Goal: Check status: Check status

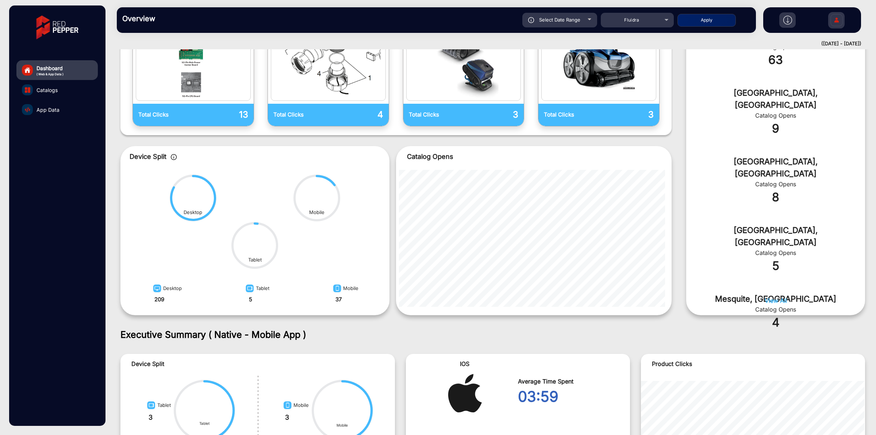
scroll to position [50, 0]
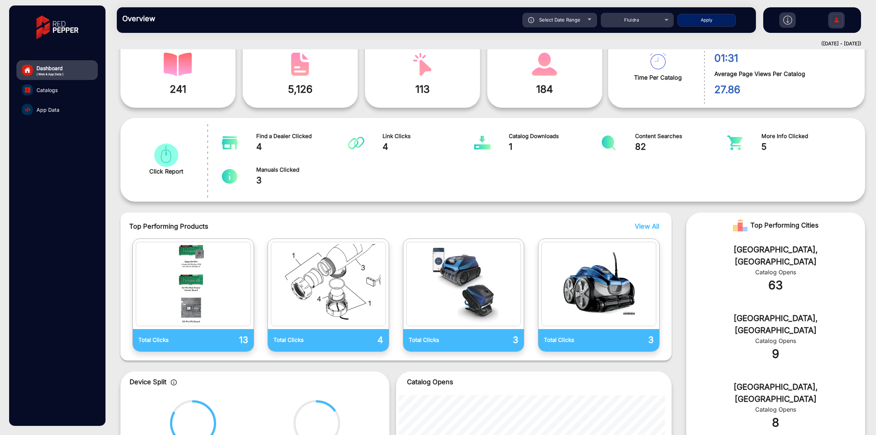
click at [566, 20] on span "Select Date Range" at bounding box center [559, 20] width 41 height 6
type input "[DATE]"
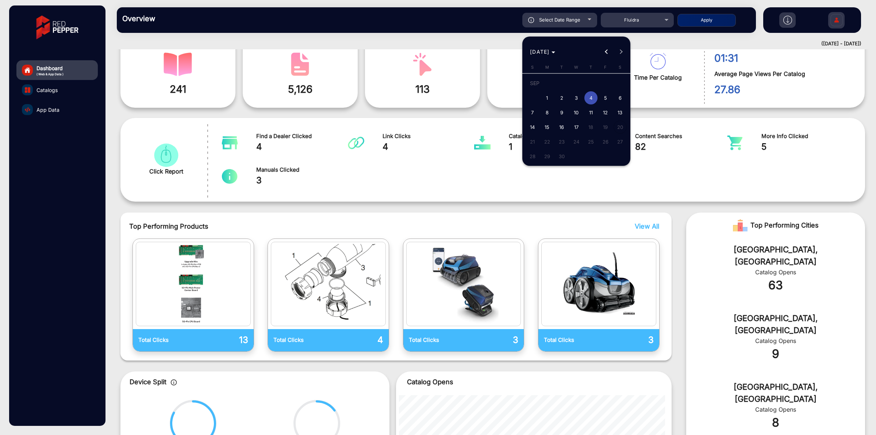
click at [533, 125] on span "14" at bounding box center [532, 126] width 13 height 13
type input "[DATE]"
click at [533, 125] on span "14" at bounding box center [532, 126] width 13 height 13
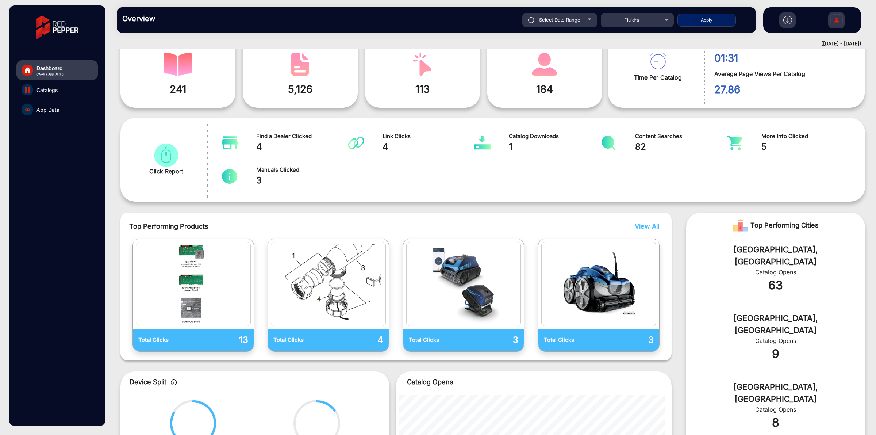
type input "[DATE]"
click at [721, 20] on button "Apply" at bounding box center [706, 20] width 58 height 13
type input "[DATE]"
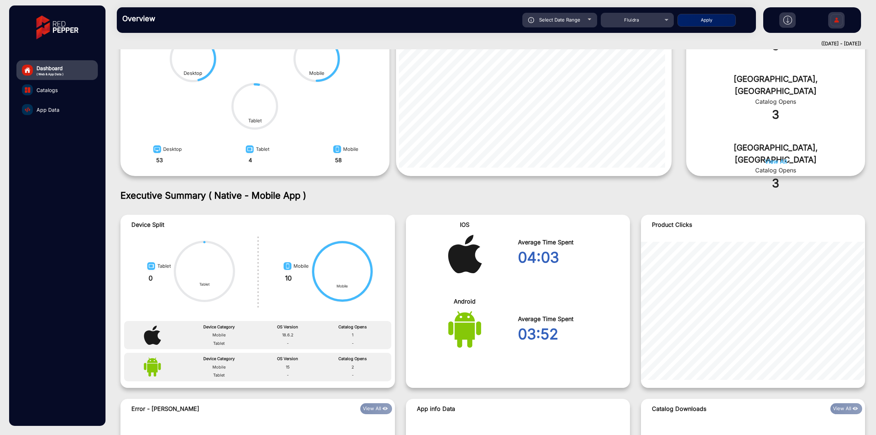
scroll to position [475, 0]
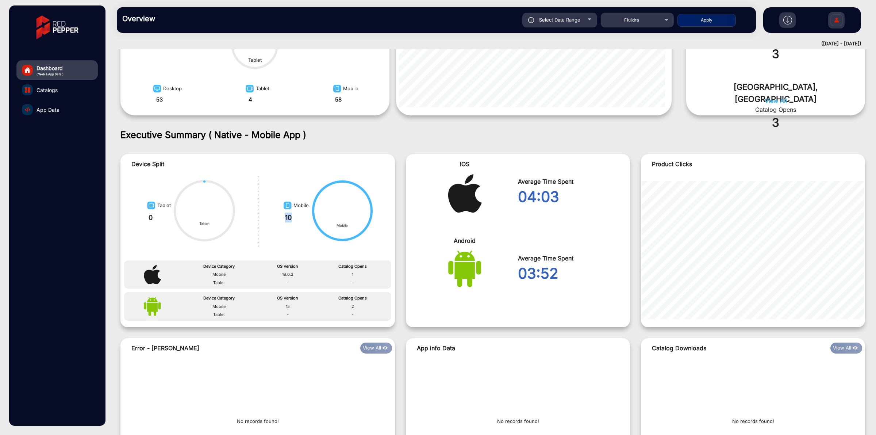
drag, startPoint x: 294, startPoint y: 212, endPoint x: 278, endPoint y: 216, distance: 16.4
click at [278, 216] on div "Mobile 10 Mobile" at bounding box center [326, 211] width 137 height 74
click at [298, 227] on div "Mobile 10 Mobile" at bounding box center [326, 211] width 137 height 74
drag, startPoint x: 300, startPoint y: 217, endPoint x: 272, endPoint y: 217, distance: 28.1
click at [272, 217] on div "Mobile 10 Mobile" at bounding box center [326, 211] width 137 height 74
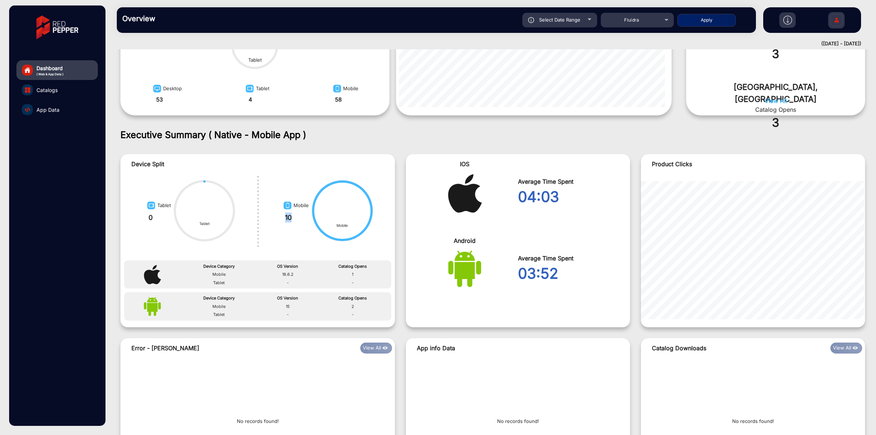
click at [282, 227] on div "Mobile 10 Mobile" at bounding box center [326, 211] width 137 height 74
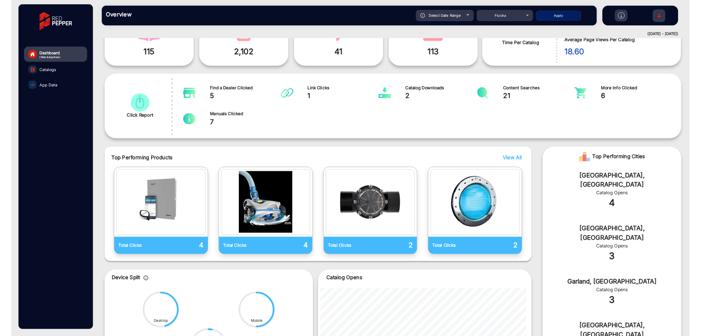
scroll to position [0, 0]
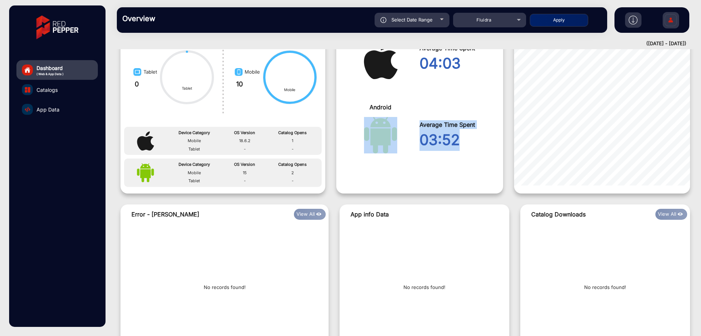
drag, startPoint x: 458, startPoint y: 144, endPoint x: 404, endPoint y: 136, distance: 54.5
click at [404, 136] on div "Android Average Time Spent 03:52" at bounding box center [419, 135] width 167 height 77
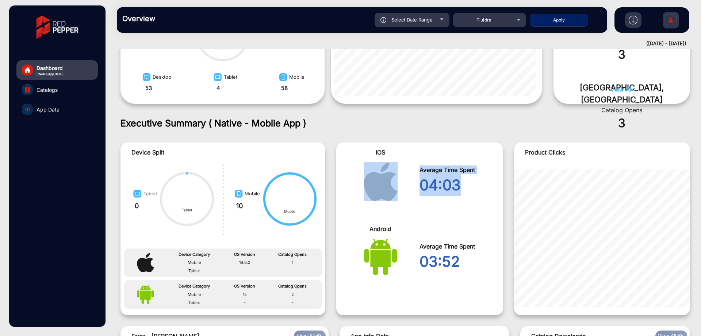
drag, startPoint x: 464, startPoint y: 186, endPoint x: 412, endPoint y: 185, distance: 52.2
click at [412, 185] on div "IOS Average Time Spent 04:03" at bounding box center [419, 181] width 167 height 77
click at [427, 206] on div "Average Time Spent 04:03" at bounding box center [458, 181] width 78 height 66
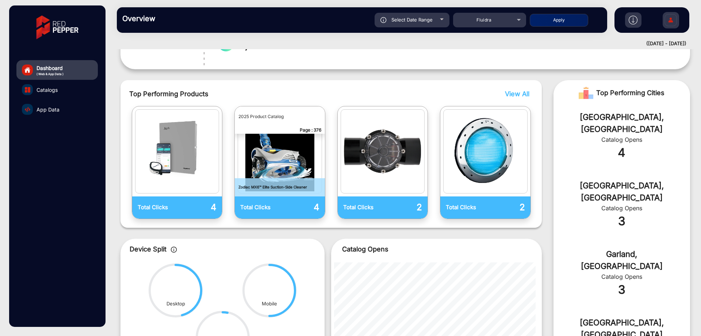
scroll to position [0, 0]
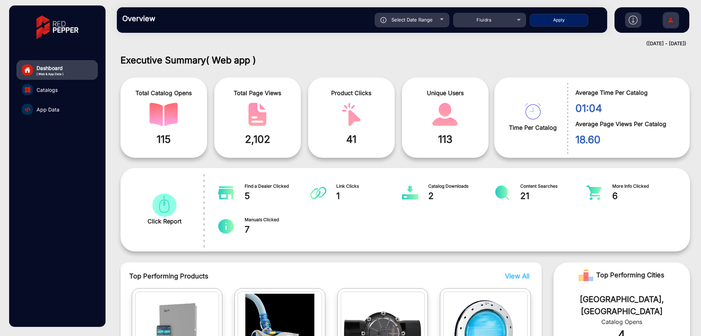
click at [416, 20] on span "Select Date Range" at bounding box center [411, 20] width 41 height 6
type input "[DATE]"
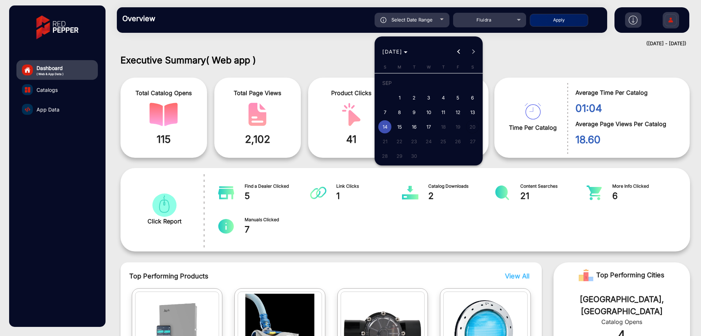
click at [346, 224] on div at bounding box center [350, 168] width 701 height 336
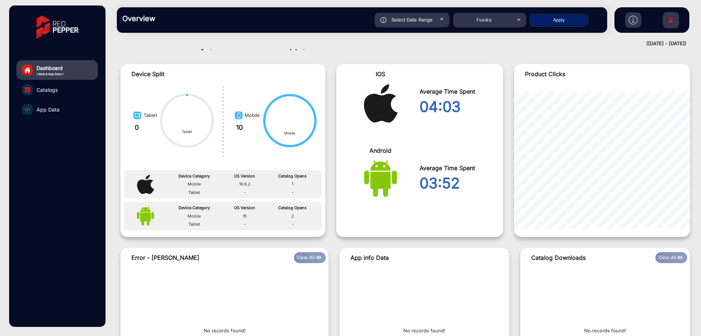
scroll to position [547, 0]
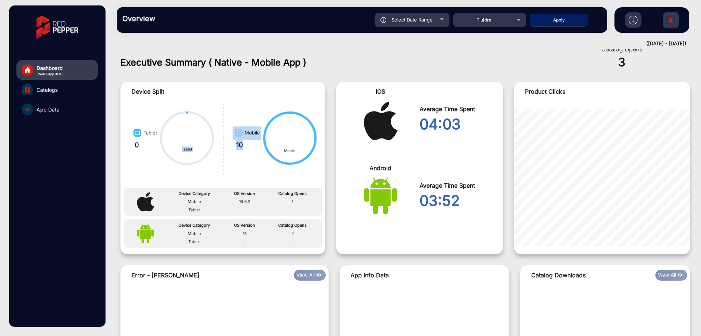
drag, startPoint x: 248, startPoint y: 145, endPoint x: 221, endPoint y: 144, distance: 26.3
click at [221, 144] on div "Tablet 0 Tablet Mobile 10 Mobile" at bounding box center [222, 138] width 205 height 74
click at [252, 166] on div "Mobile 10 Mobile" at bounding box center [274, 138] width 102 height 74
drag, startPoint x: 250, startPoint y: 147, endPoint x: 234, endPoint y: 144, distance: 16.7
click at [234, 144] on div "10" at bounding box center [245, 145] width 27 height 10
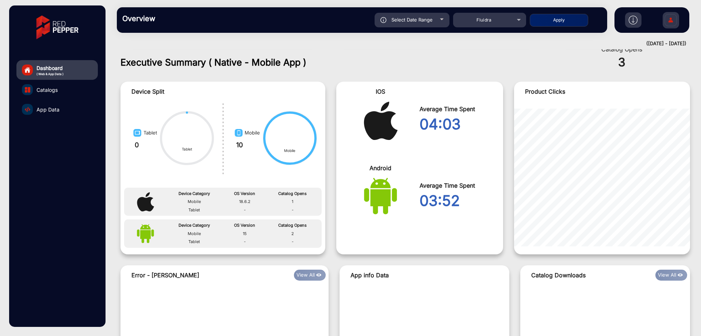
click at [201, 135] on circle at bounding box center [186, 138] width 53 height 53
click at [262, 165] on icon at bounding box center [289, 138] width 55 height 55
drag, startPoint x: 246, startPoint y: 146, endPoint x: 237, endPoint y: 141, distance: 10.6
click at [237, 141] on div "10" at bounding box center [245, 145] width 27 height 10
click at [250, 151] on div "Mobile 10" at bounding box center [246, 138] width 32 height 28
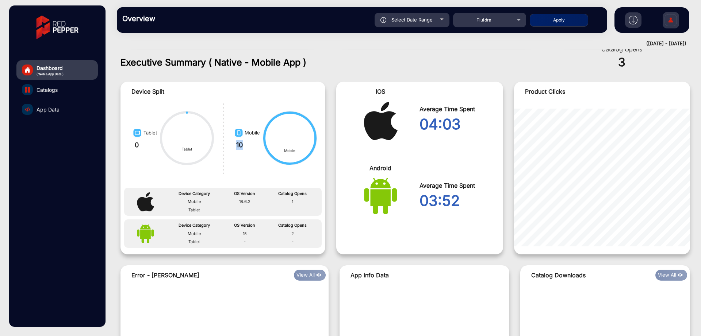
drag, startPoint x: 236, startPoint y: 145, endPoint x: 246, endPoint y: 145, distance: 10.2
click at [246, 145] on div "10" at bounding box center [245, 145] width 27 height 10
click at [243, 154] on div "Mobile 10 Mobile" at bounding box center [274, 138] width 102 height 74
